Goal: Find specific page/section: Find specific page/section

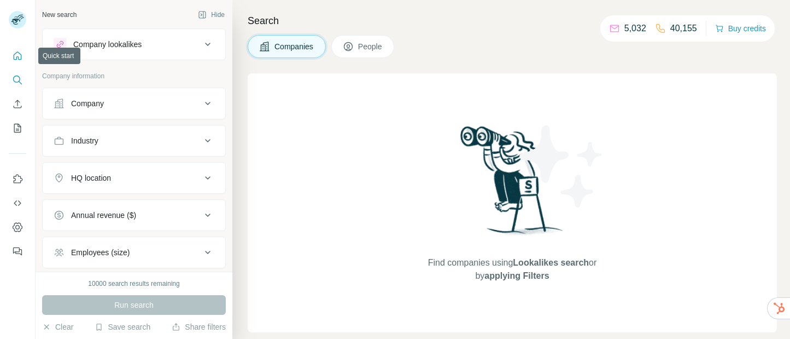
click at [14, 53] on icon "Quick start" at bounding box center [17, 55] width 11 height 11
